Goal: Task Accomplishment & Management: Manage account settings

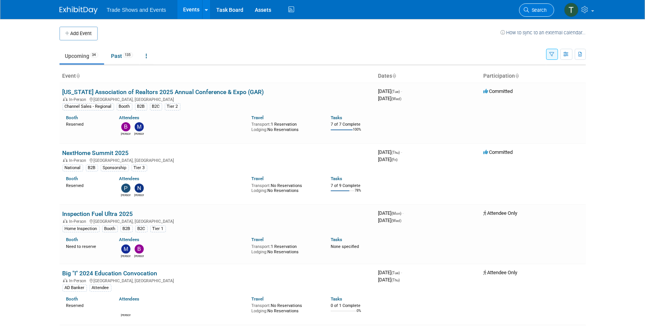
click at [530, 9] on span "Search" at bounding box center [538, 10] width 18 height 6
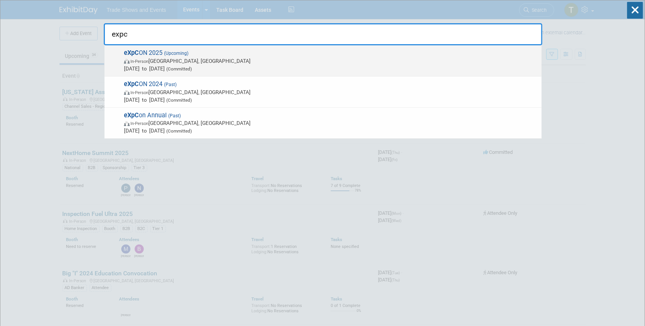
type input "expc"
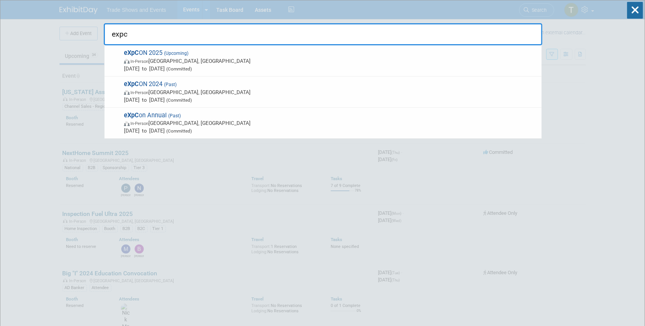
click at [154, 55] on span "eXpC ON 2025 (Upcoming) In-Person [GEOGRAPHIC_DATA], [GEOGRAPHIC_DATA] [DATE] t…" at bounding box center [330, 60] width 416 height 23
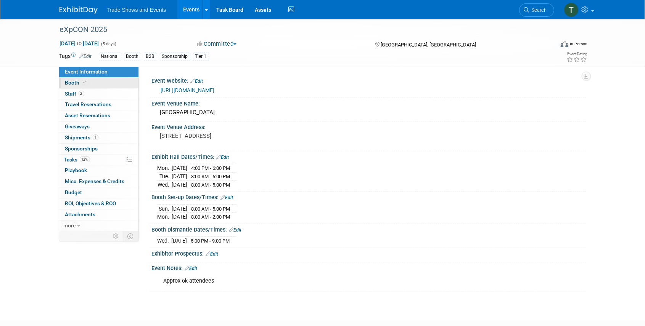
click at [84, 82] on icon at bounding box center [85, 82] width 4 height 4
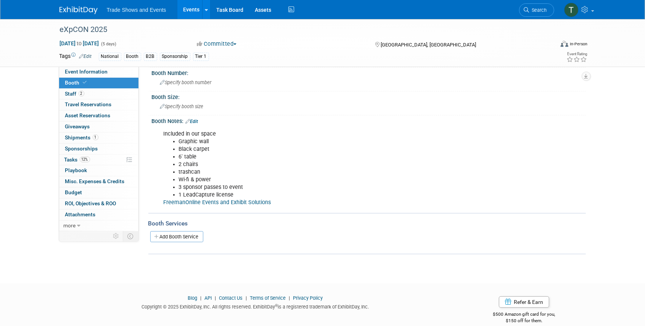
scroll to position [51, 0]
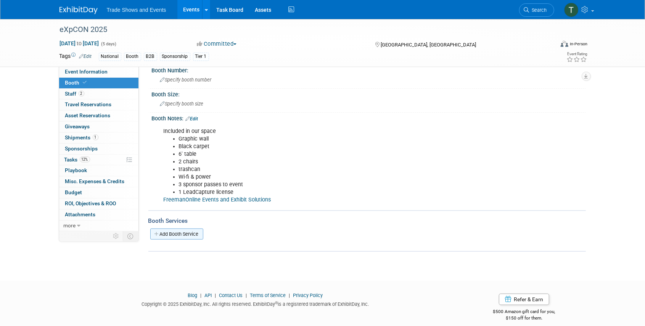
click at [189, 233] on link "Add Booth Service" at bounding box center [176, 234] width 53 height 11
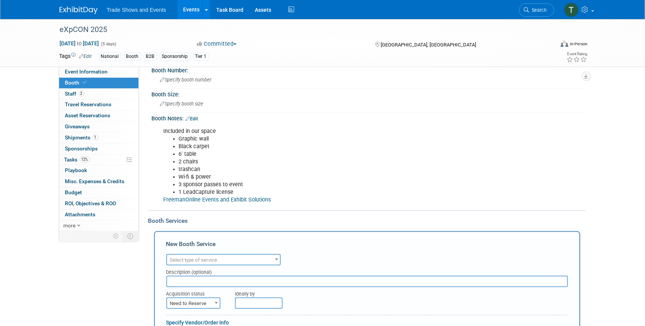
scroll to position [0, 0]
click at [185, 256] on span "Select type of service" at bounding box center [223, 260] width 113 height 11
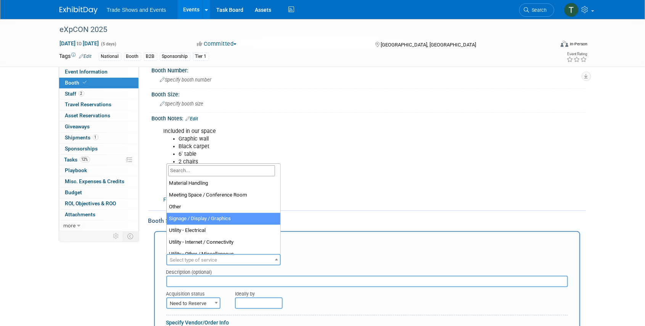
scroll to position [153, 0]
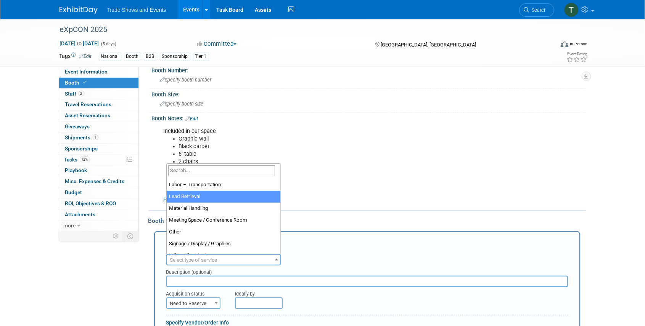
select select "7"
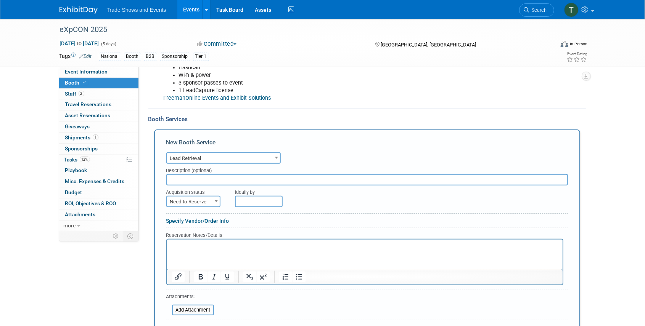
click at [194, 200] on span "Need to Reserve" at bounding box center [193, 202] width 53 height 11
select select "2"
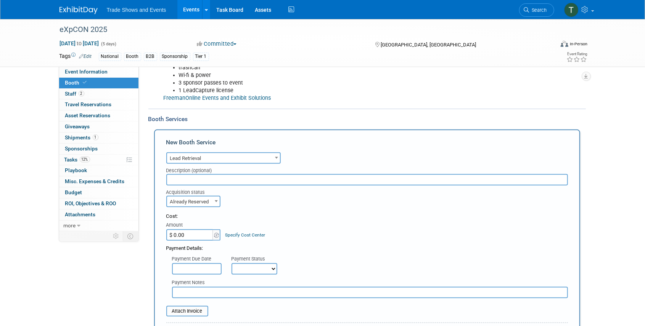
click at [254, 267] on select "Not Paid Yet Partially Paid Paid in Full" at bounding box center [254, 269] width 46 height 11
click at [200, 270] on input "text" at bounding box center [197, 269] width 50 height 11
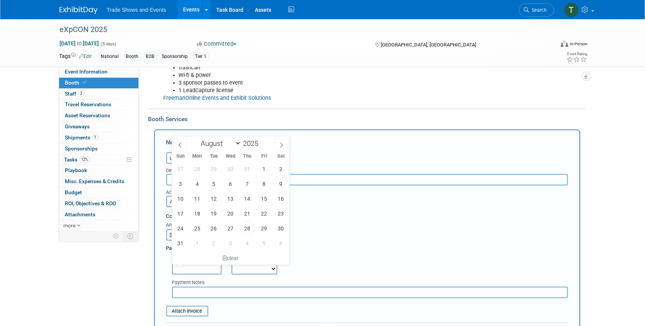
click at [164, 256] on div "Payment Due Date Payment Status Not Paid Yet Partially Paid Paid in Full Next P…" at bounding box center [367, 263] width 413 height 23
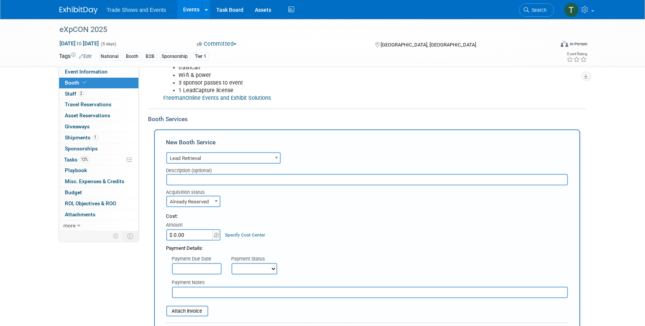
click at [188, 233] on input "$ 0.00" at bounding box center [190, 235] width 48 height 11
type input "$ 398.00"
click at [251, 269] on select "Not Paid Yet Partially Paid Paid in Full" at bounding box center [254, 269] width 46 height 11
select select "1"
click at [231, 264] on select "Not Paid Yet Partially Paid Paid in Full" at bounding box center [254, 269] width 46 height 11
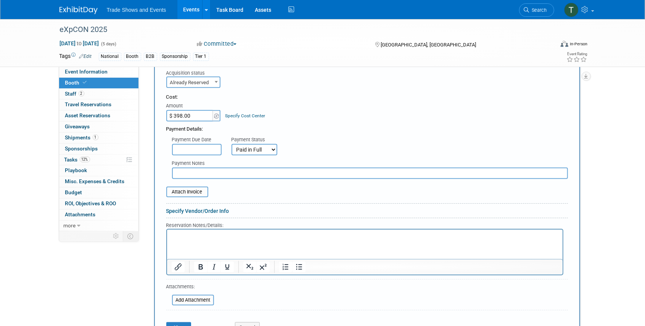
scroll to position [280, 0]
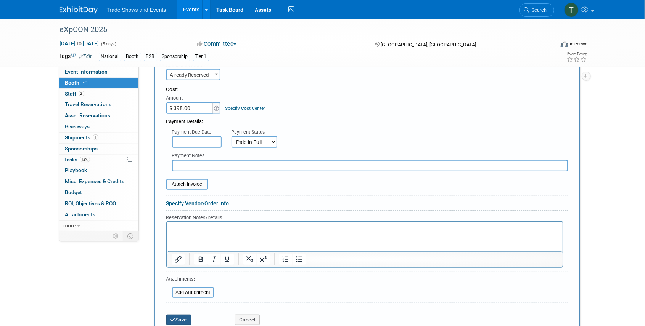
click at [180, 317] on button "Save" at bounding box center [178, 320] width 25 height 11
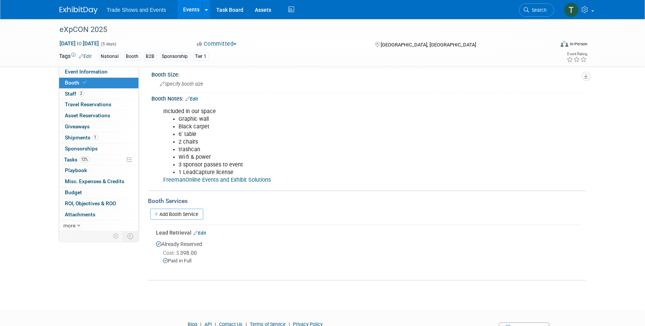
scroll to position [76, 0]
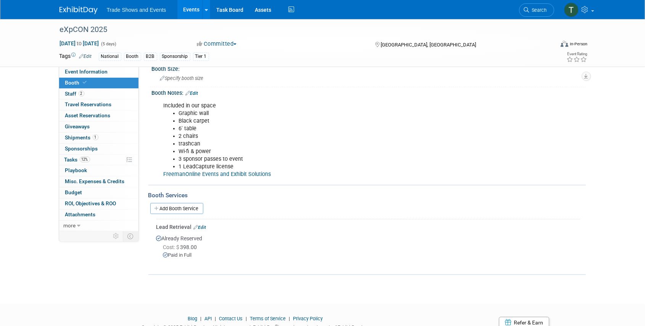
click at [203, 227] on link "Edit" at bounding box center [200, 227] width 13 height 5
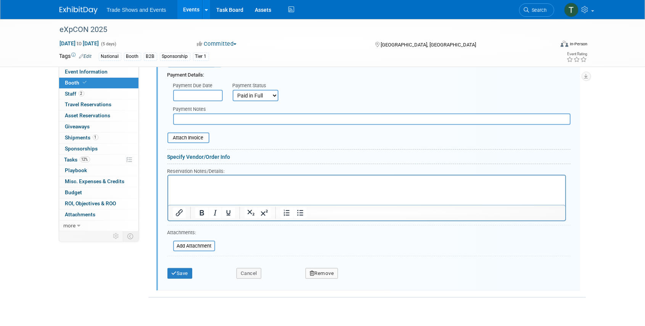
scroll to position [336, 0]
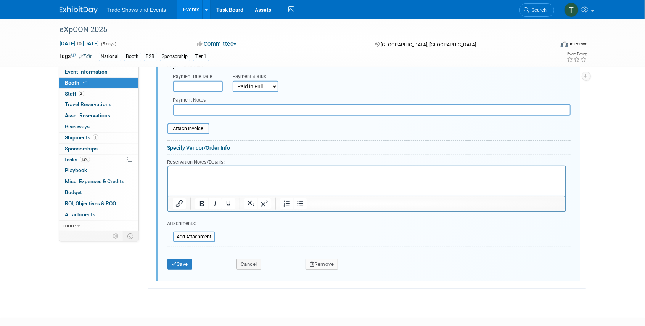
click at [329, 263] on button "Remove" at bounding box center [321, 264] width 33 height 11
click at [364, 269] on link "Yes" at bounding box center [364, 271] width 22 height 12
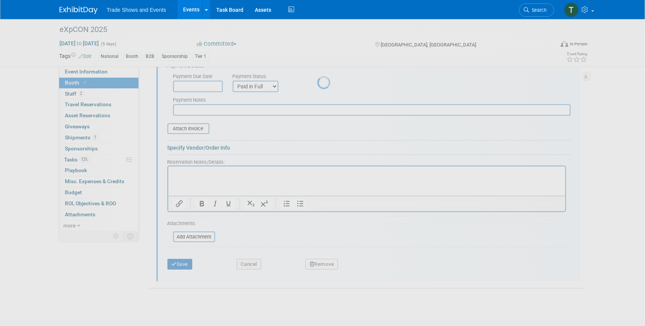
scroll to position [58, 0]
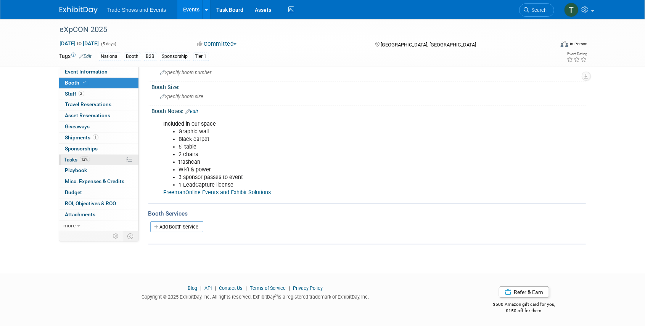
click at [73, 159] on span "Tasks 12%" at bounding box center [77, 160] width 26 height 6
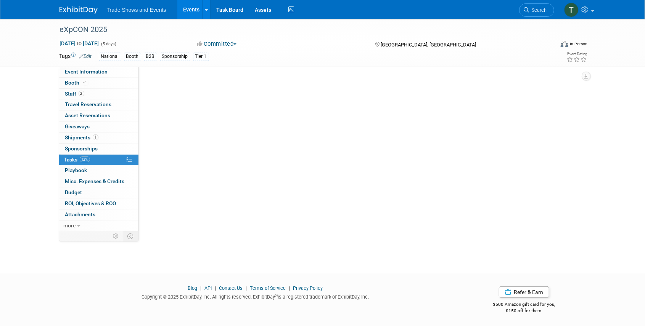
scroll to position [0, 0]
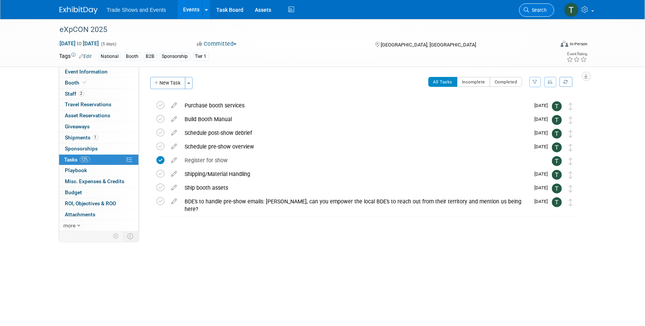
click at [536, 10] on span "Search" at bounding box center [538, 10] width 18 height 6
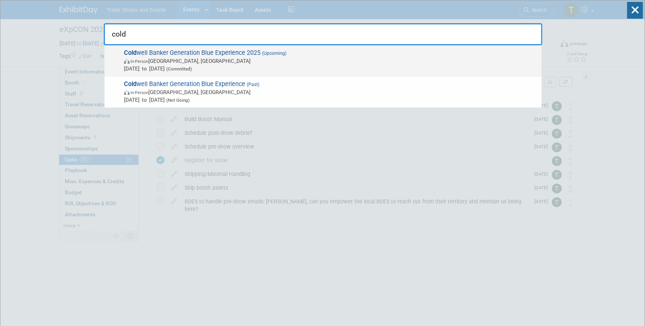
type input "cold"
click at [203, 57] on span "In-Person Las Vegas, NV" at bounding box center [331, 61] width 414 height 8
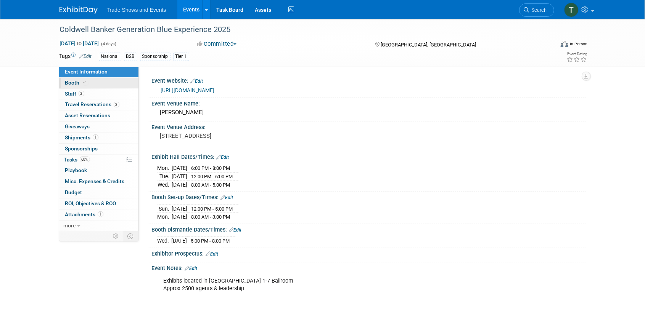
click at [82, 86] on link "Booth" at bounding box center [98, 83] width 79 height 11
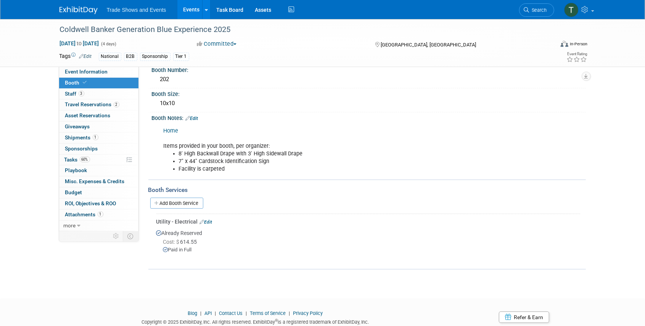
scroll to position [76, 0]
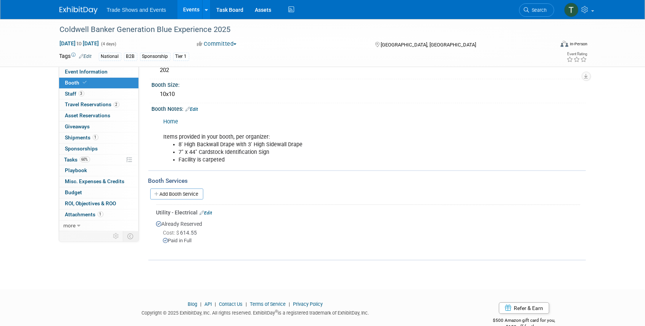
click at [181, 196] on link "Add Booth Service" at bounding box center [176, 194] width 53 height 11
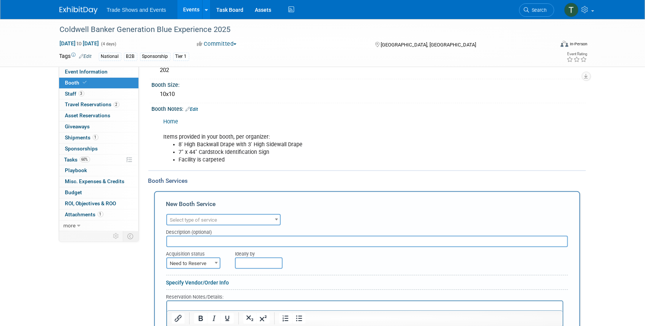
scroll to position [0, 0]
click at [211, 223] on span "Select type of service" at bounding box center [223, 220] width 113 height 11
type input "lead"
select select "7"
click at [193, 265] on span "Need to Reserve" at bounding box center [193, 264] width 53 height 11
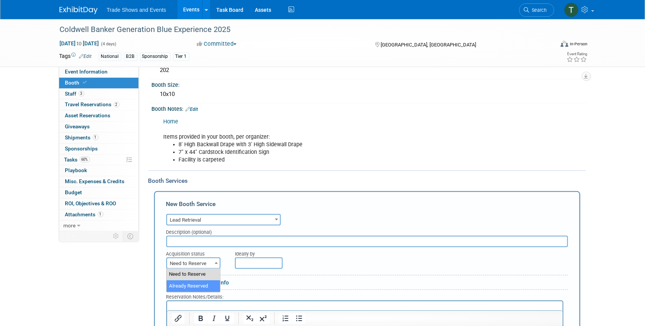
select select "2"
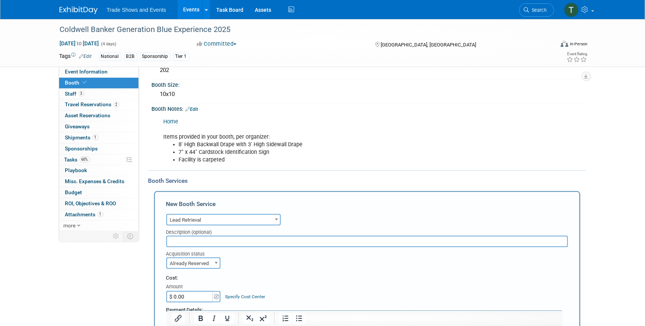
click at [193, 296] on input "$ 0.00" at bounding box center [190, 296] width 48 height 11
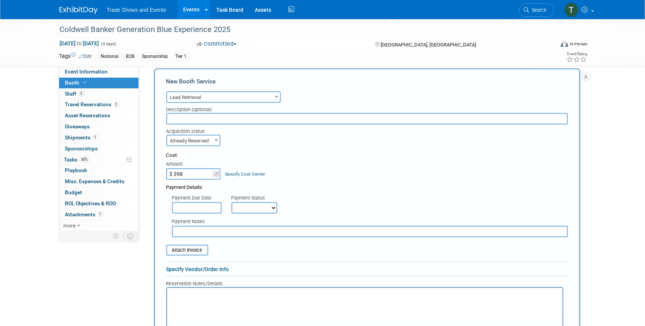
scroll to position [203, 0]
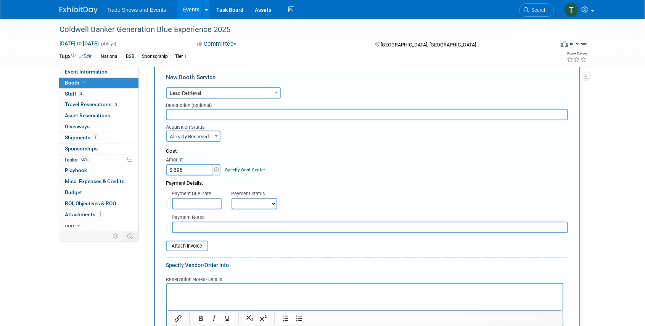
type input "$ 398.00"
click at [245, 199] on select "Not Paid Yet Partially Paid Paid in Full" at bounding box center [254, 203] width 46 height 11
select select "1"
click at [231, 198] on select "Not Paid Yet Partially Paid Paid in Full" at bounding box center [254, 203] width 46 height 11
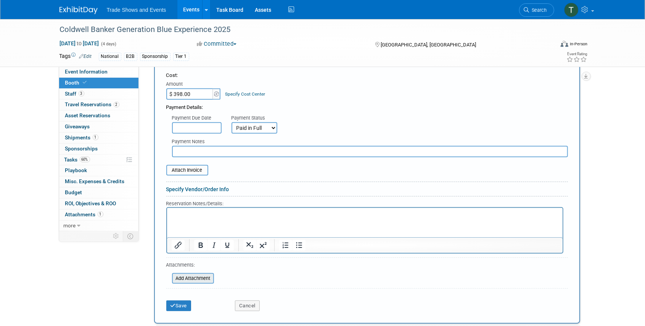
scroll to position [280, 0]
click at [184, 305] on button "Save" at bounding box center [178, 306] width 25 height 11
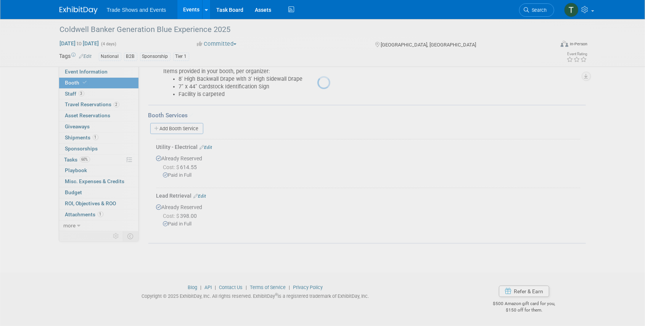
scroll to position [141, 0]
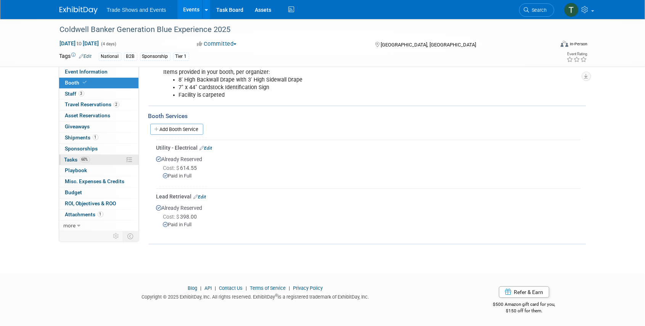
click at [70, 157] on span "Tasks 60%" at bounding box center [77, 160] width 26 height 6
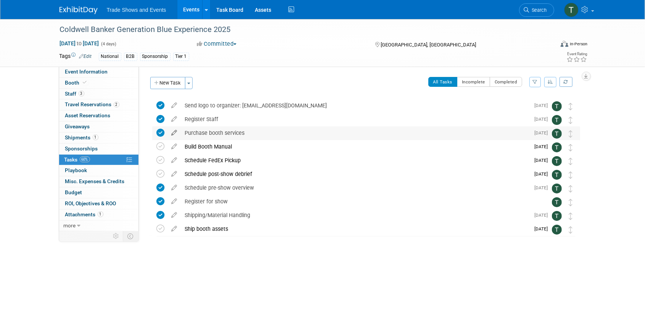
click at [174, 133] on icon at bounding box center [174, 132] width 13 height 10
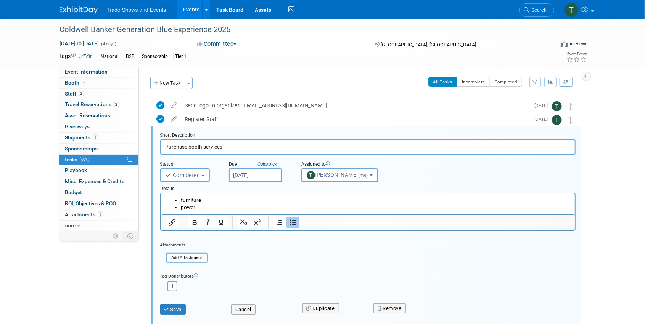
scroll to position [14, 0]
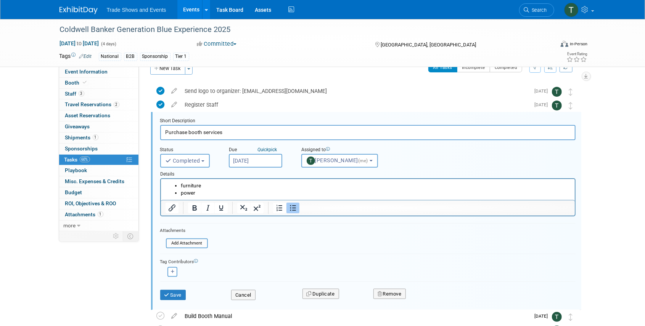
click at [204, 194] on li "power" at bounding box center [375, 193] width 390 height 7
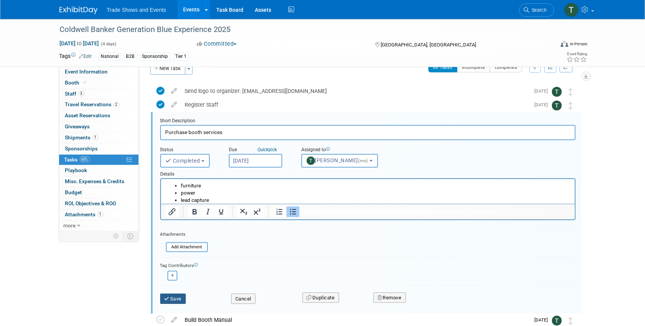
click at [182, 297] on button "Save" at bounding box center [173, 299] width 26 height 11
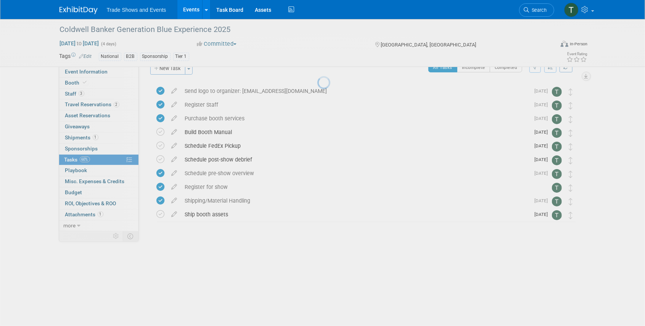
scroll to position [0, 0]
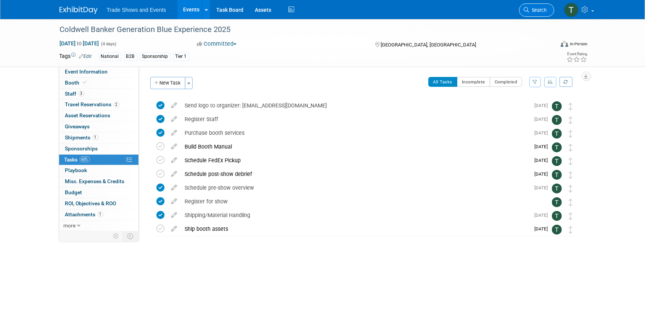
click at [547, 8] on link "Search" at bounding box center [536, 9] width 35 height 13
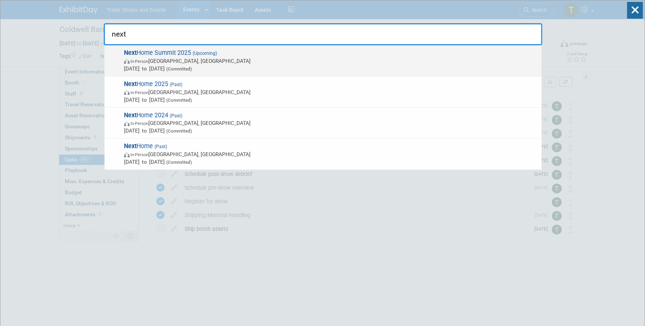
type input "next"
click at [191, 53] on span "Next Home Summit 2025 (Upcoming) In-Person Phoenix, AZ Sep 4, 2025 to Sep 5, 20…" at bounding box center [330, 60] width 416 height 23
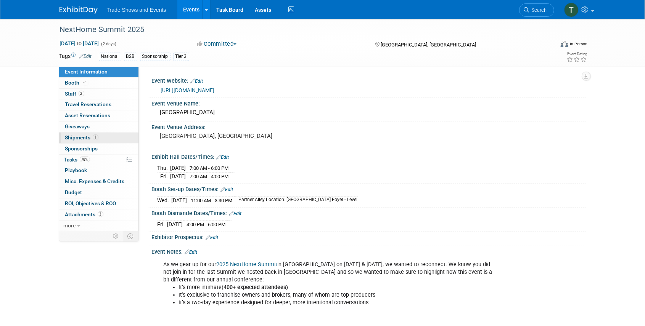
click at [72, 138] on span "Shipments 1" at bounding box center [81, 138] width 33 height 6
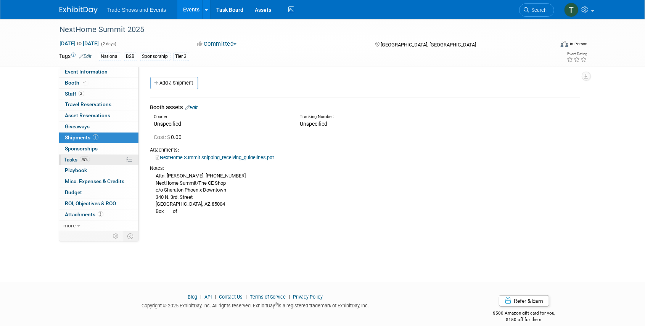
click at [70, 160] on span "Tasks 78%" at bounding box center [77, 160] width 26 height 6
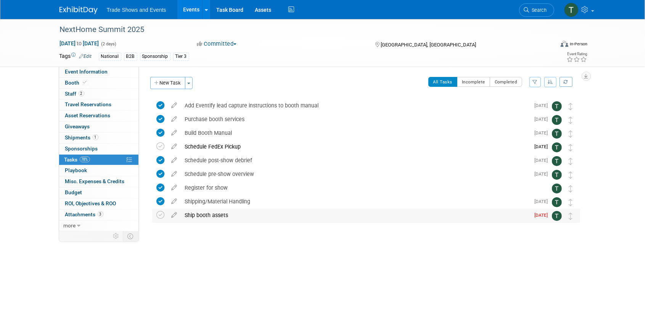
click at [203, 216] on div "Ship booth assets" at bounding box center [355, 215] width 349 height 13
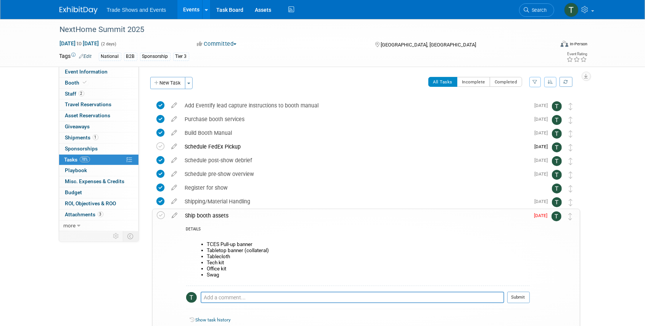
click at [203, 216] on div "Ship booth assets" at bounding box center [356, 215] width 348 height 13
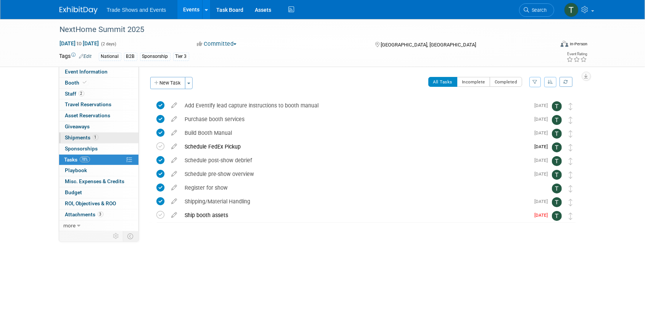
click at [80, 137] on span "Shipments 1" at bounding box center [81, 138] width 33 height 6
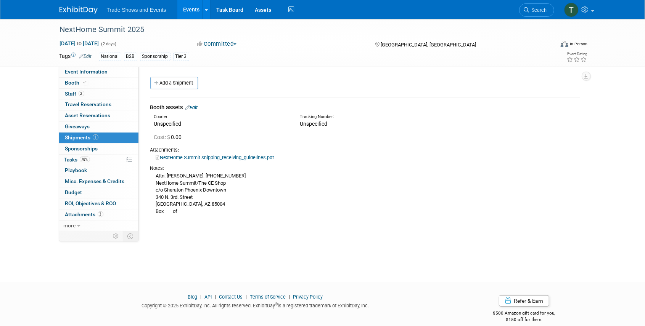
click at [225, 157] on link "NextHome Summit shipping_receiving_guidelines.pdf" at bounding box center [215, 158] width 118 height 6
click at [103, 72] on span "Event Information" at bounding box center [86, 72] width 43 height 6
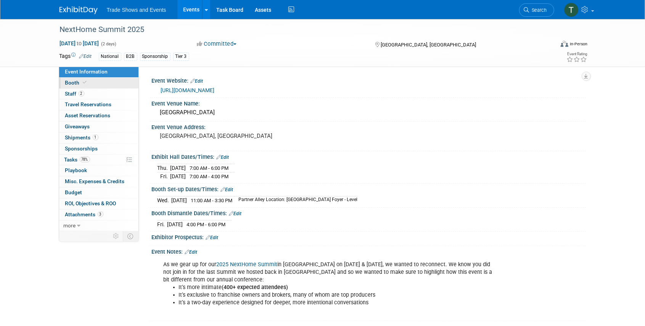
click at [82, 79] on link "Booth" at bounding box center [98, 83] width 79 height 11
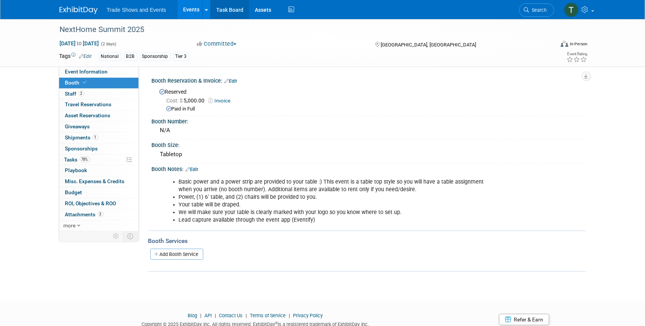
click at [234, 9] on link "Task Board" at bounding box center [230, 9] width 39 height 19
